Goal: Obtain resource: Download file/media

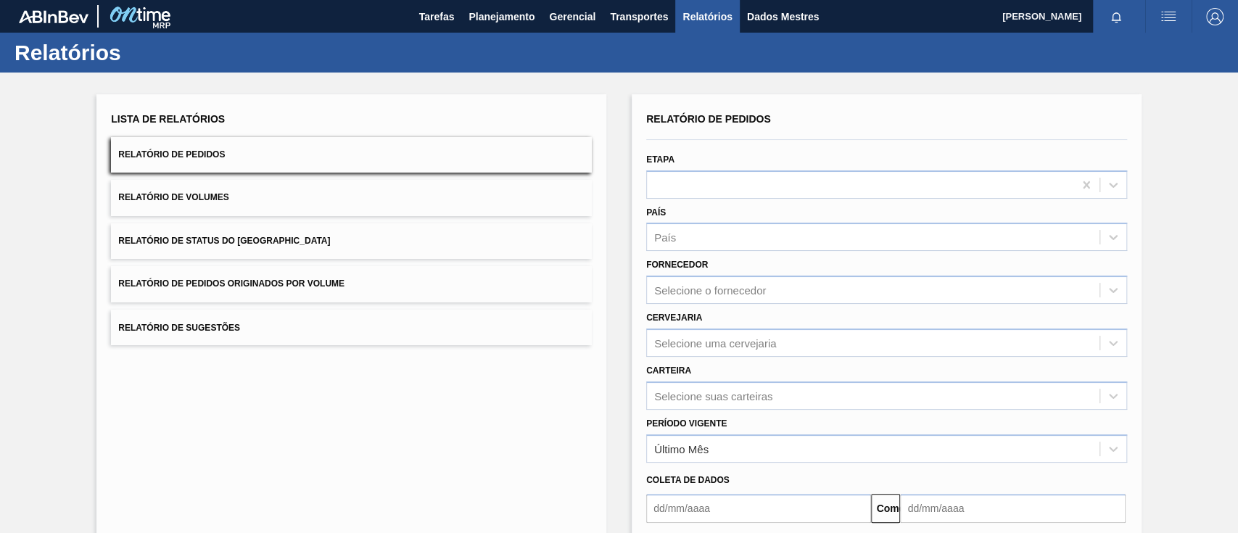
click at [303, 295] on button "Relatório de Pedidos Originados por Volume" at bounding box center [351, 284] width 481 height 36
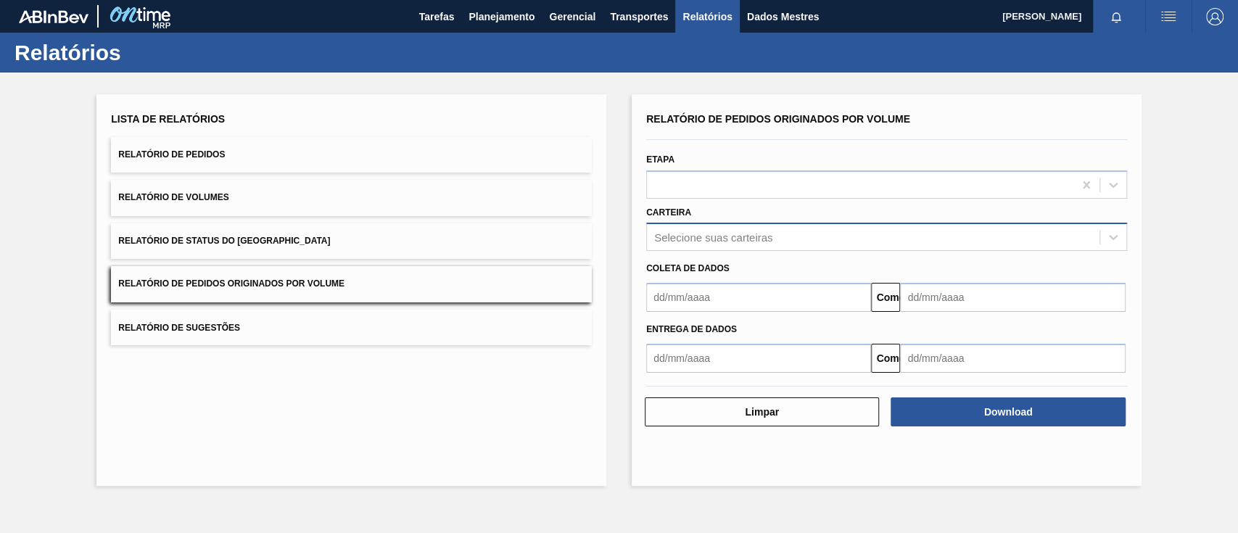
click at [745, 224] on div "Selecione suas carteiras" at bounding box center [886, 237] width 481 height 28
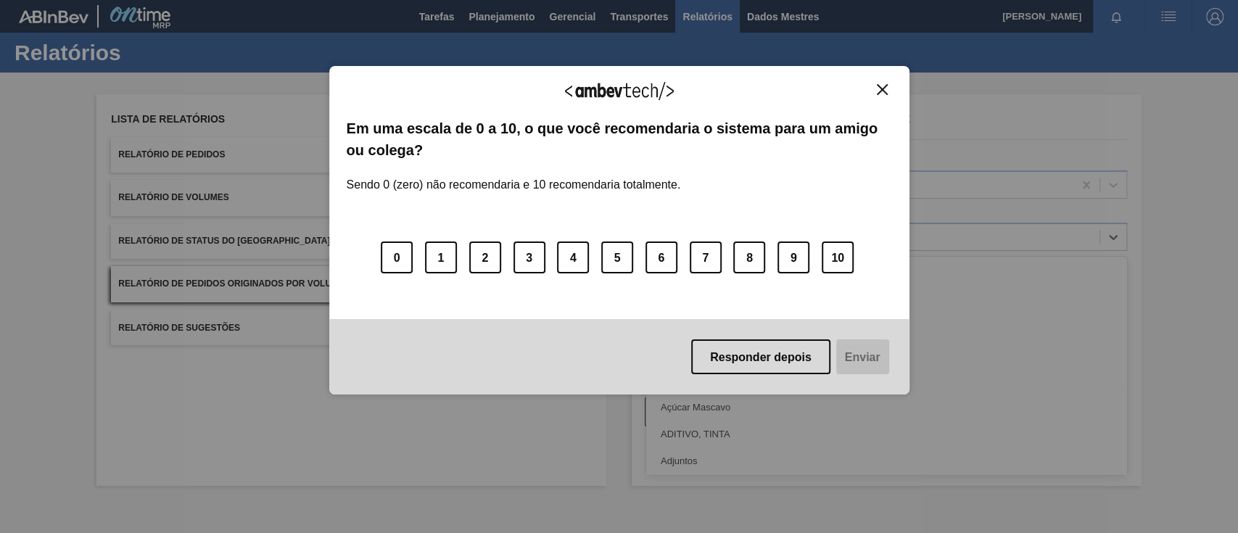
click at [882, 91] on img "Fechar" at bounding box center [882, 89] width 11 height 11
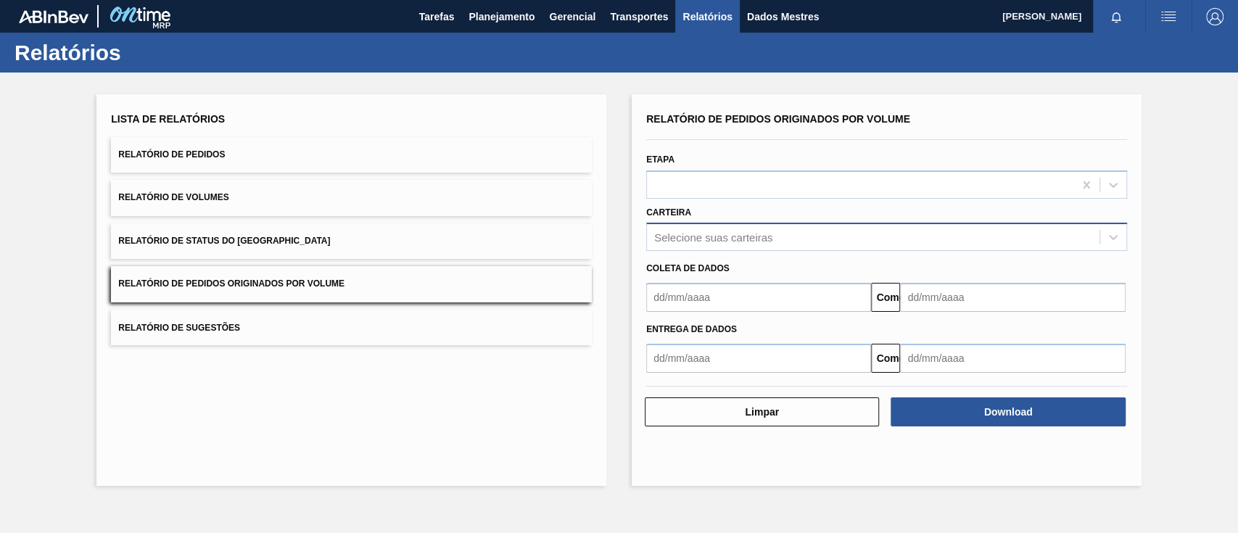
click at [728, 232] on font "Selecione suas carteiras" at bounding box center [713, 237] width 118 height 12
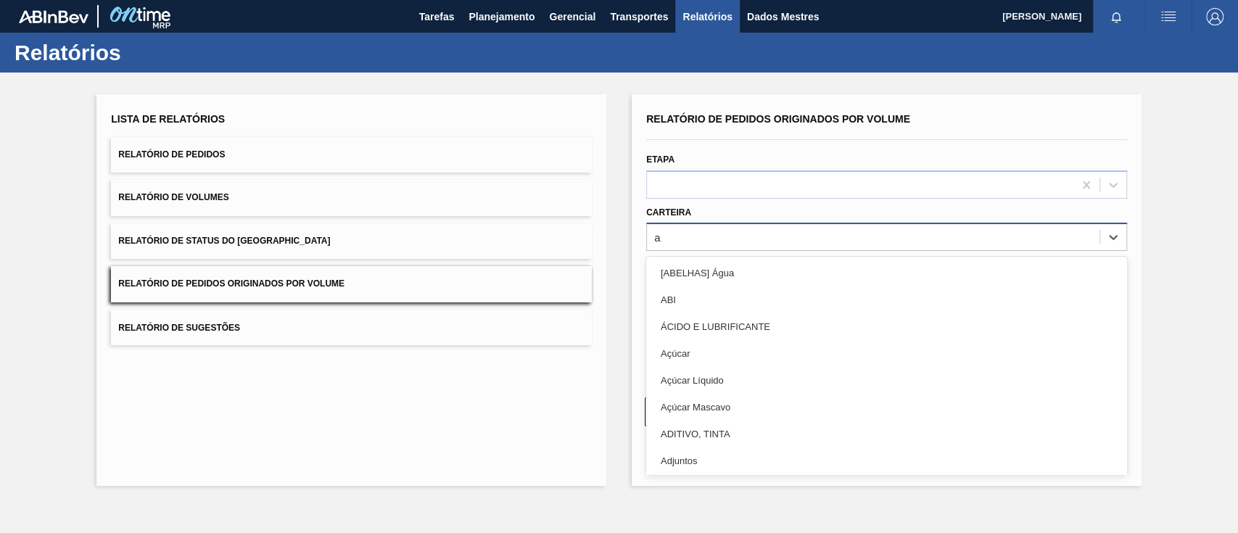
type input "aç"
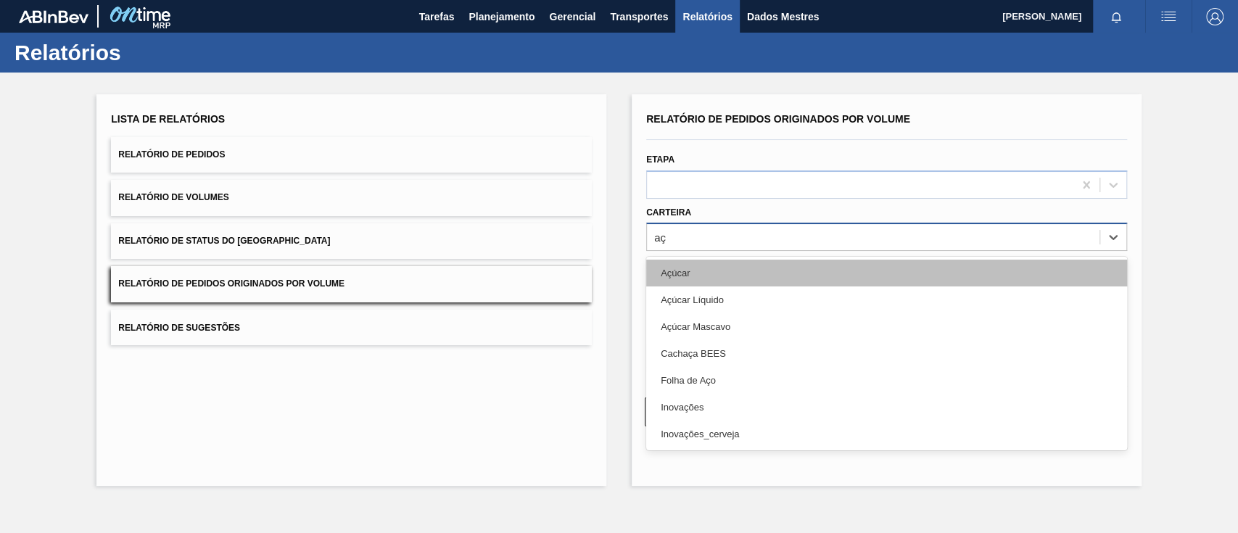
click at [683, 270] on font "Açúcar" at bounding box center [675, 273] width 29 height 11
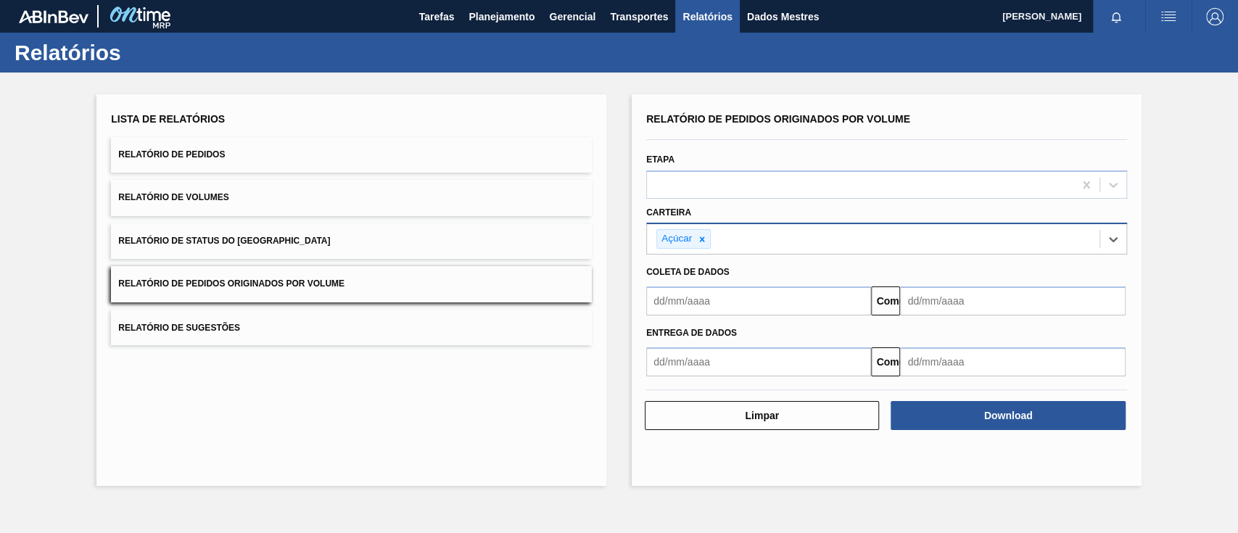
click at [688, 303] on input "text" at bounding box center [758, 301] width 225 height 29
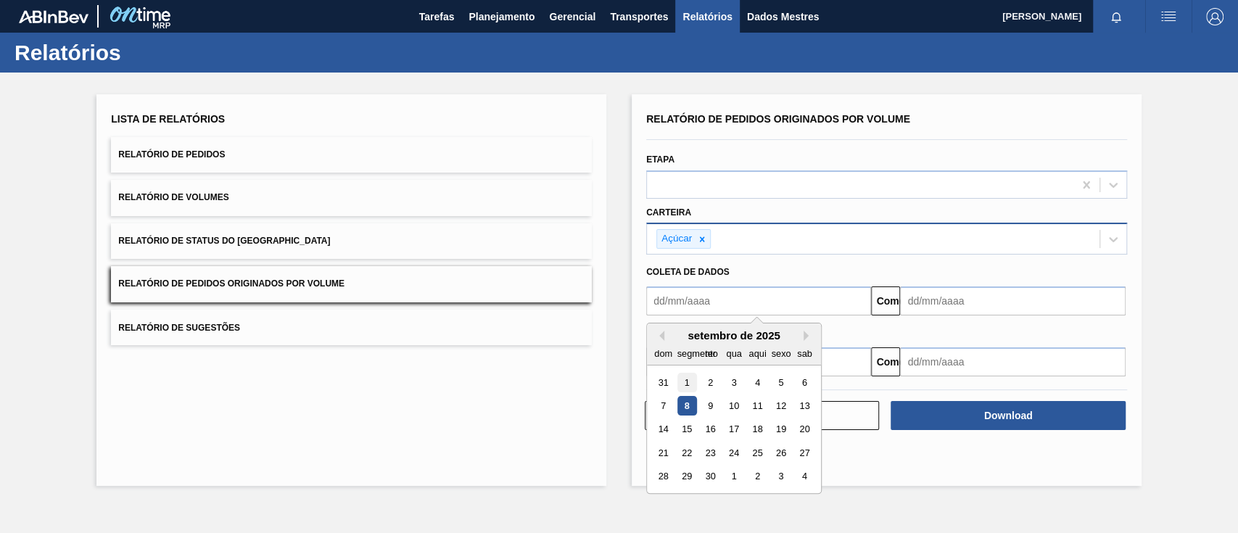
click at [683, 380] on div "1" at bounding box center [688, 383] width 20 height 20
type input "[DATE]"
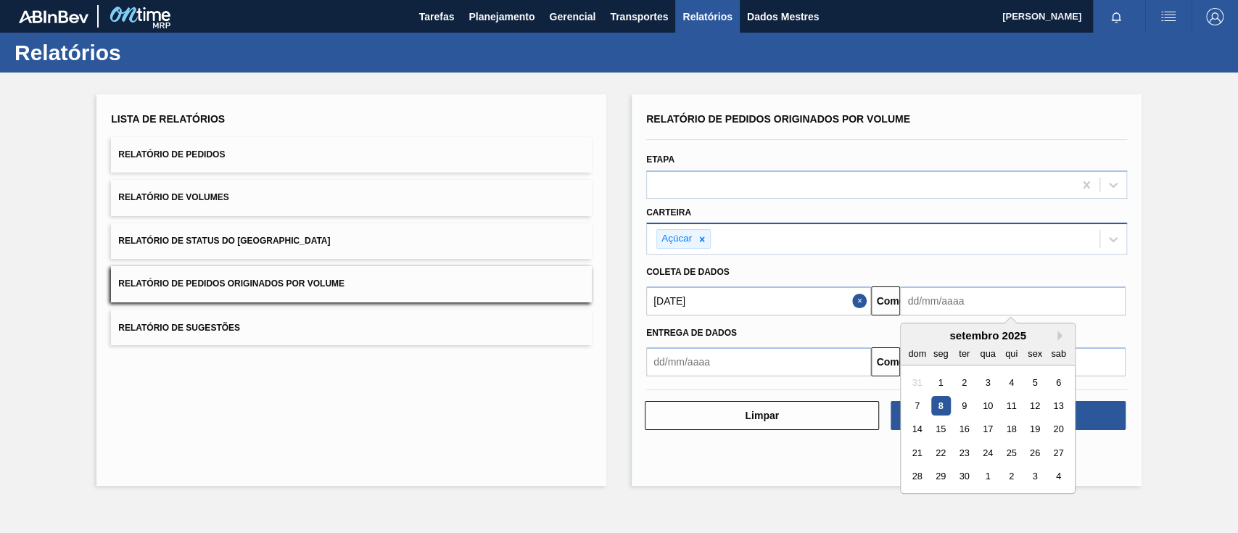
click at [987, 305] on input "text" at bounding box center [1012, 301] width 225 height 29
click at [1011, 403] on font "11" at bounding box center [1012, 405] width 10 height 11
type input "[DATE]"
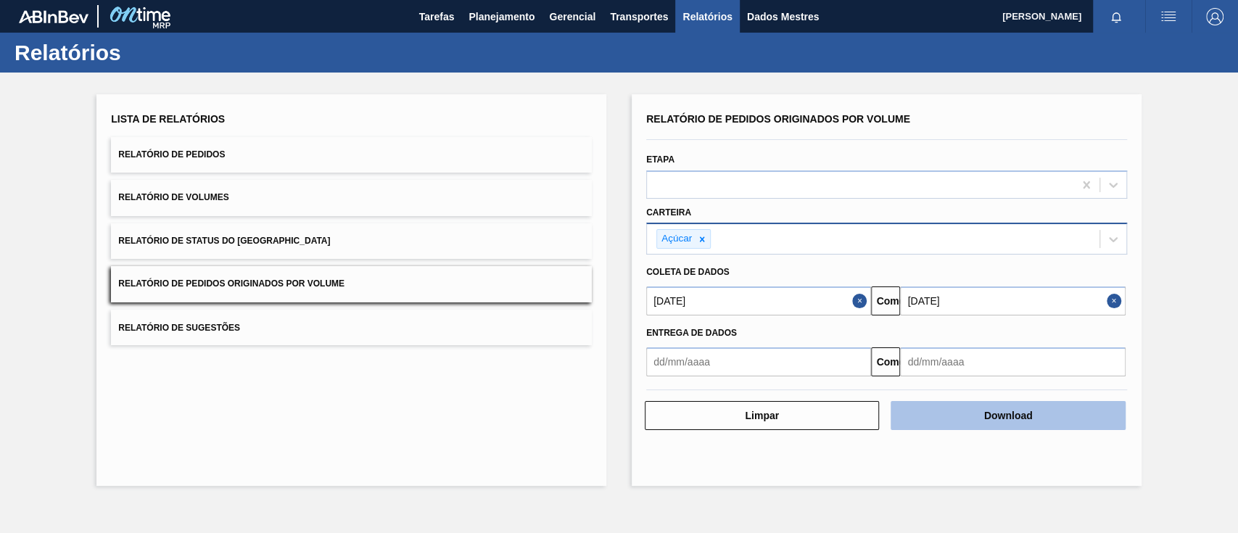
click at [1010, 417] on font "Download" at bounding box center [1008, 416] width 49 height 12
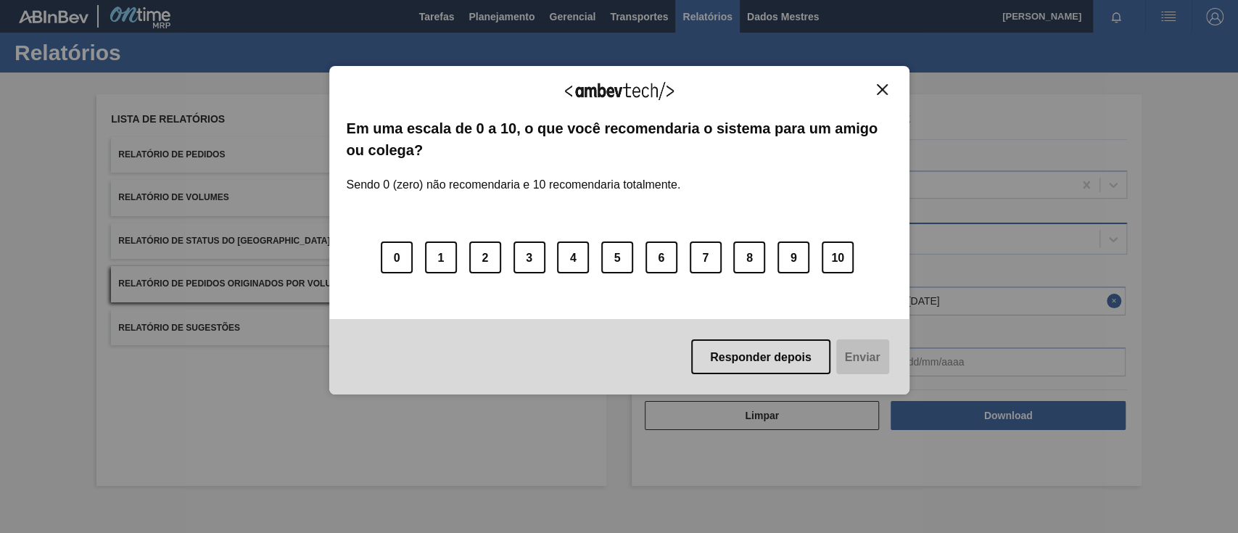
click at [888, 84] on button "Fechar" at bounding box center [883, 89] width 20 height 12
click at [873, 89] on button "Fechar" at bounding box center [883, 89] width 20 height 12
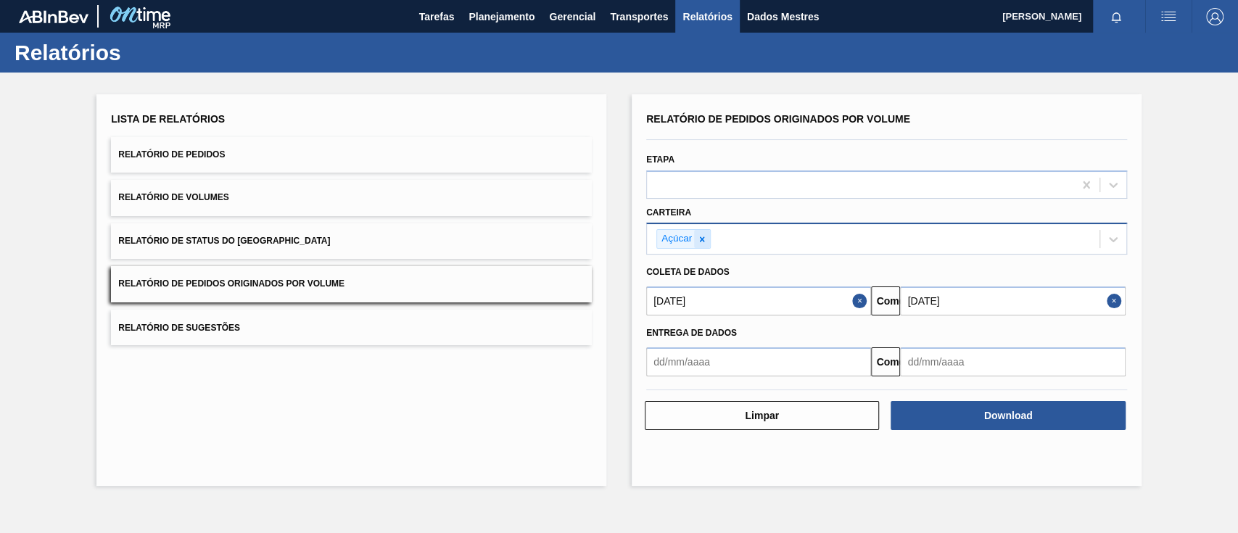
click at [702, 242] on icon at bounding box center [702, 239] width 10 height 10
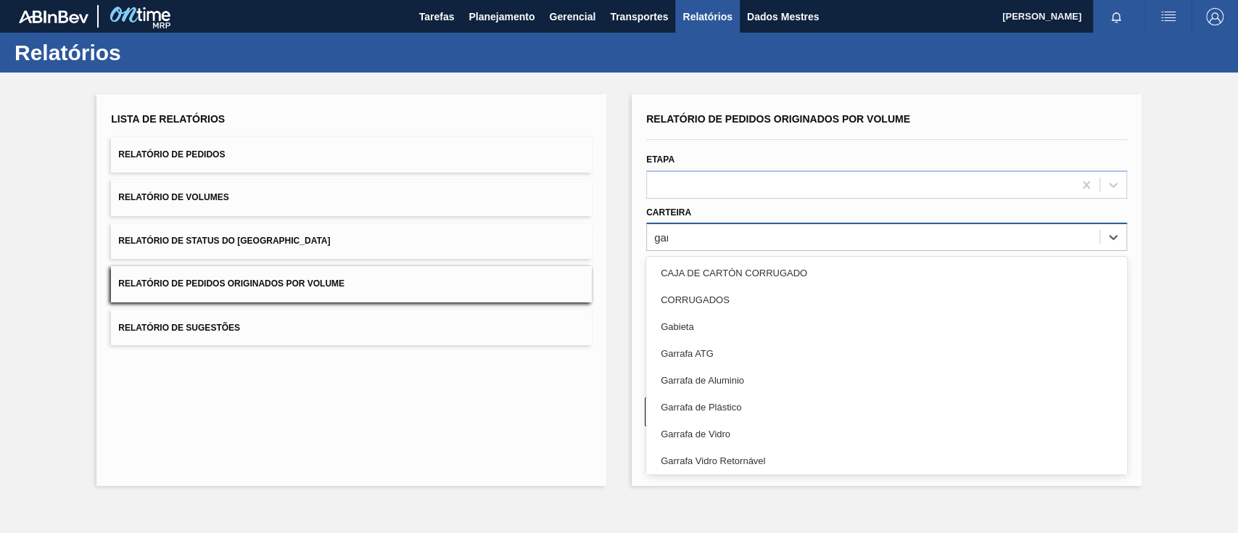
type input "garr"
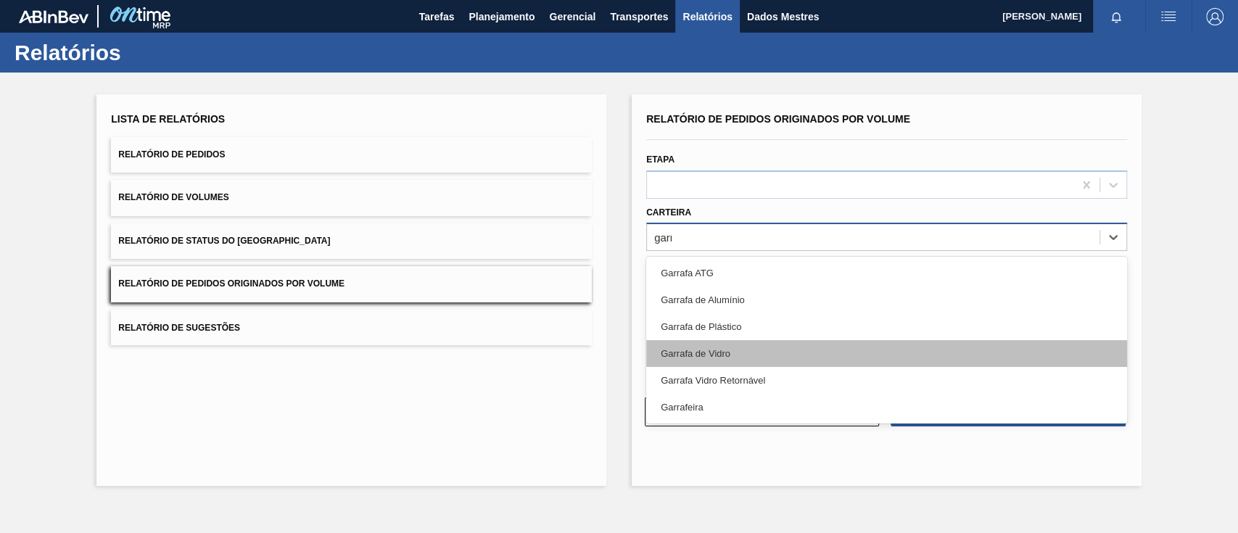
click at [723, 357] on font "Garrafa de Vidro" at bounding box center [696, 353] width 70 height 11
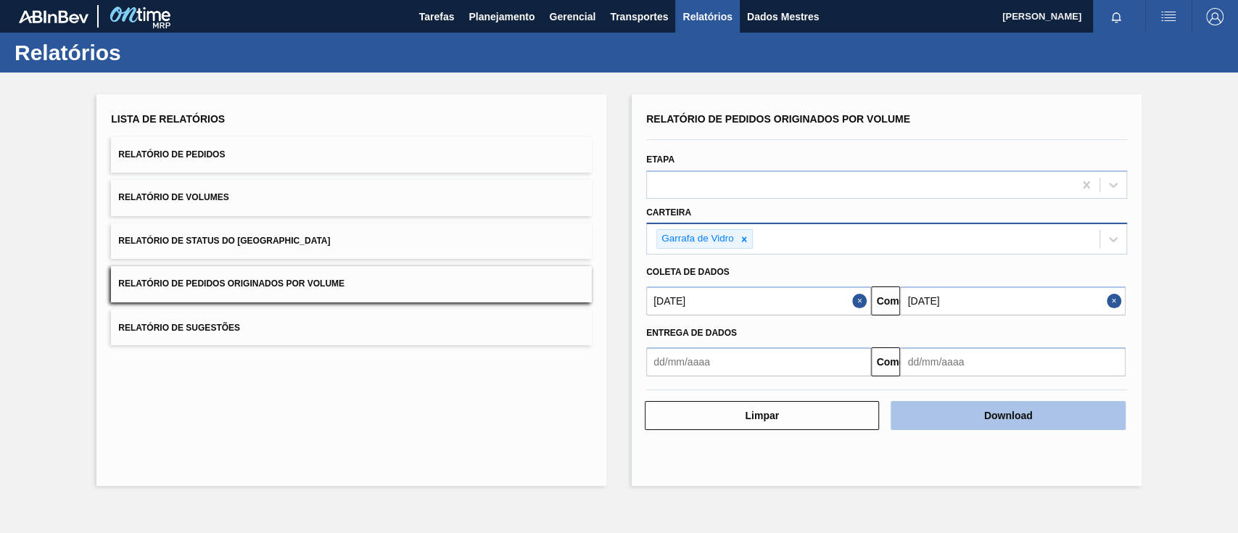
click at [1000, 412] on font "Download" at bounding box center [1008, 416] width 49 height 12
